Goal: Navigation & Orientation: Find specific page/section

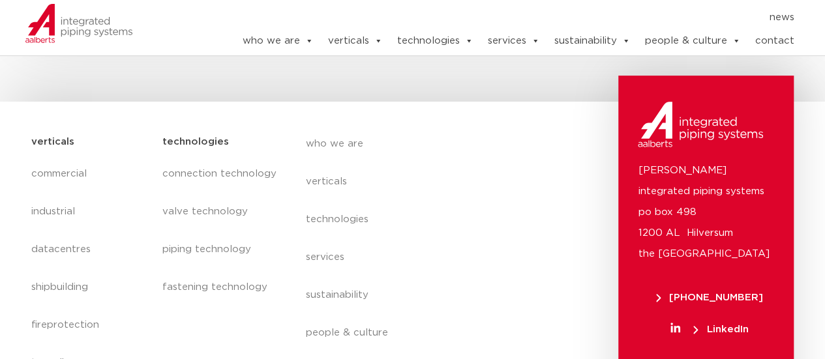
scroll to position [2662, 0]
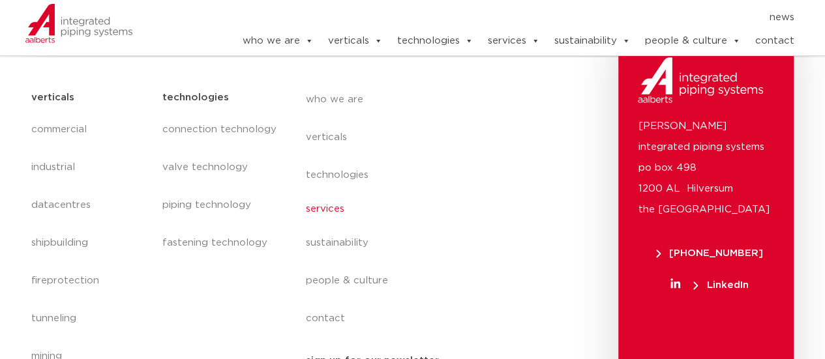
click at [341, 194] on link "services" at bounding box center [425, 209] width 239 height 30
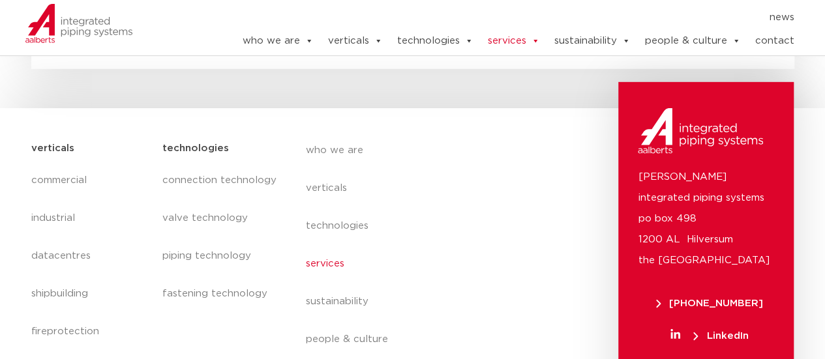
scroll to position [1983, 0]
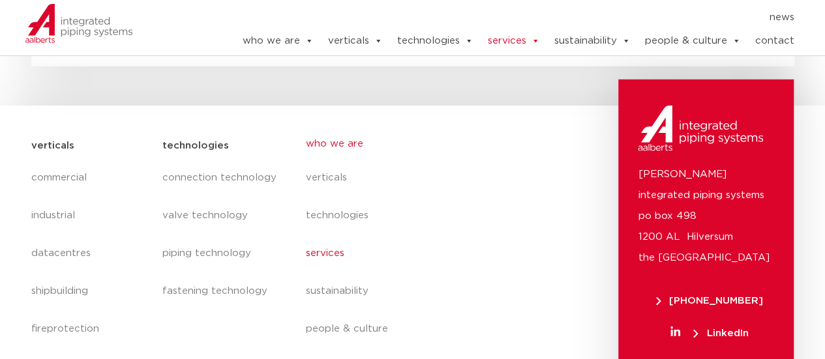
click at [345, 143] on link "who we are" at bounding box center [425, 144] width 239 height 30
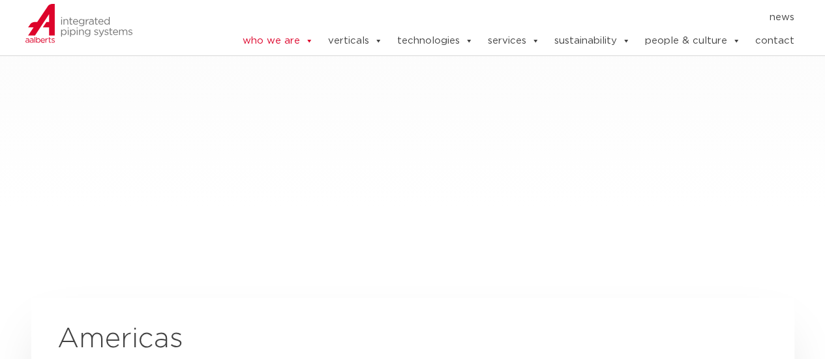
scroll to position [2118, 0]
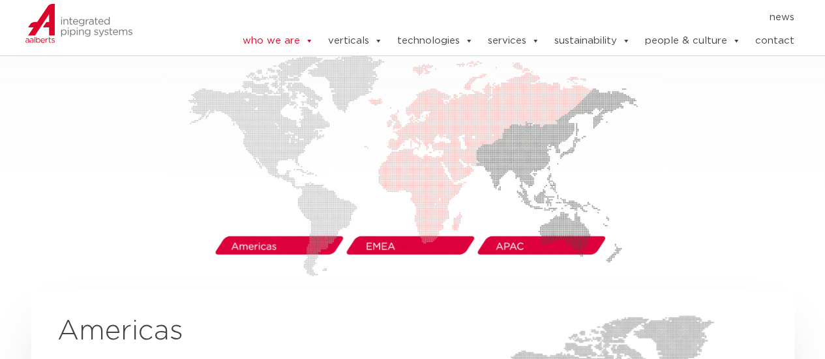
click at [423, 221] on img at bounding box center [413, 166] width 450 height 222
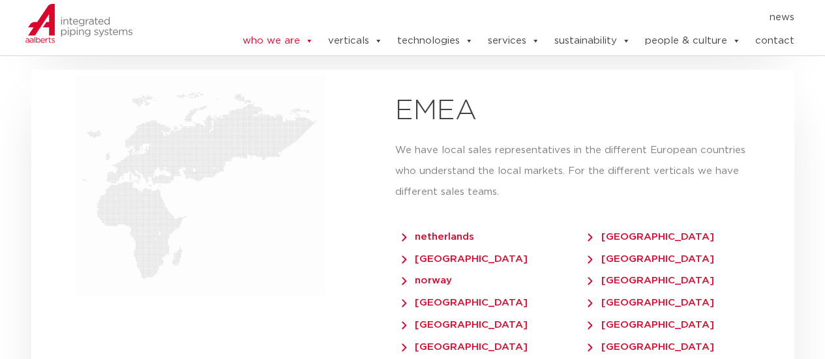
scroll to position [2714, 0]
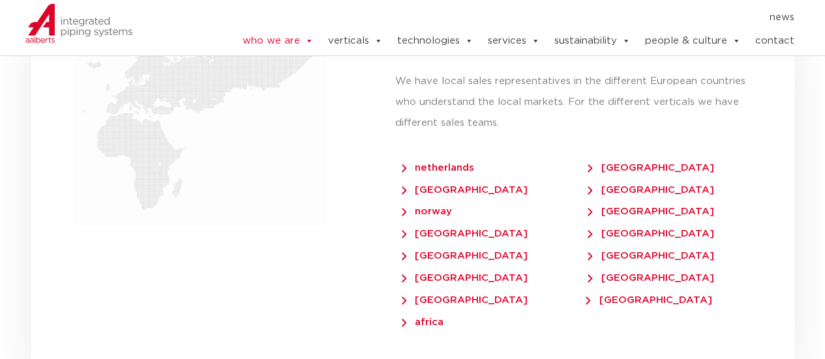
click at [444, 229] on span "[GEOGRAPHIC_DATA]" at bounding box center [465, 234] width 126 height 10
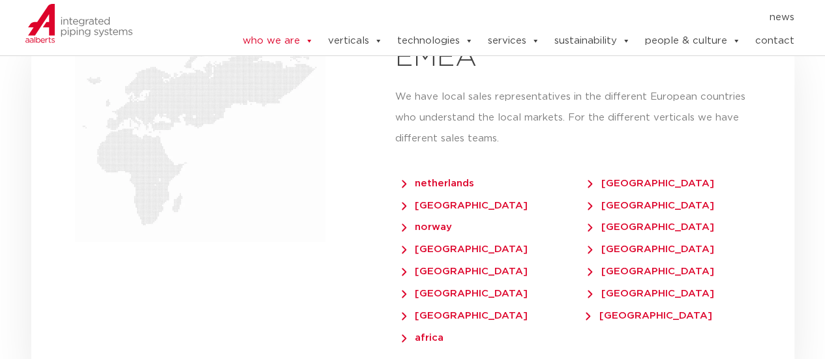
scroll to position [2761, 0]
